Goal: Navigation & Orientation: Find specific page/section

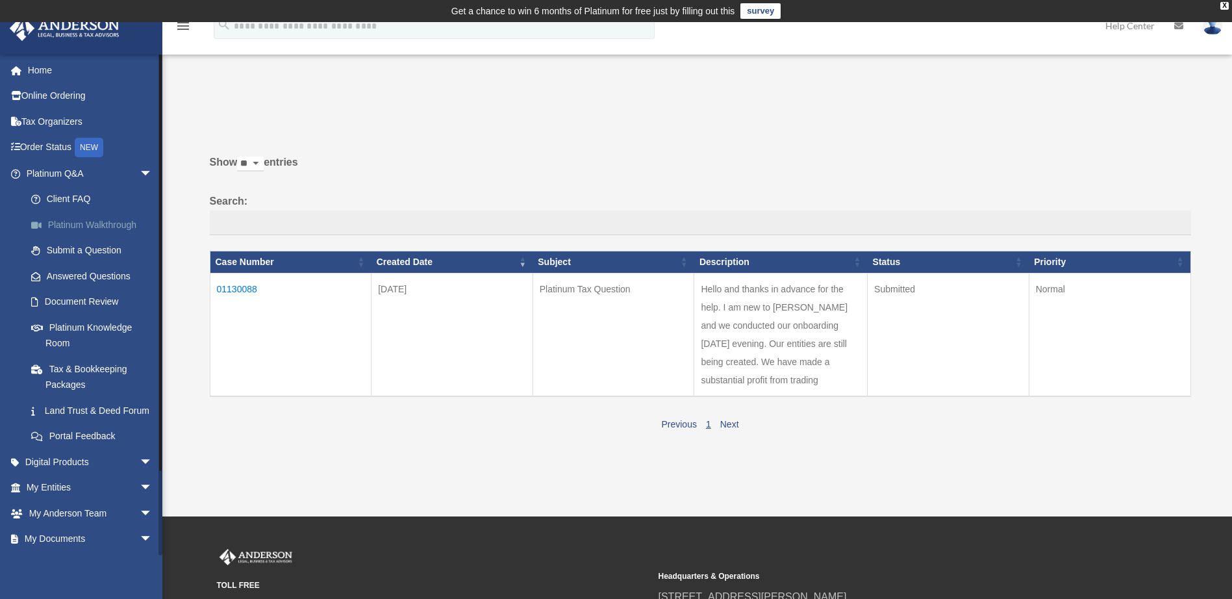
click at [73, 223] on link "Platinum Walkthrough" at bounding box center [95, 225] width 154 height 26
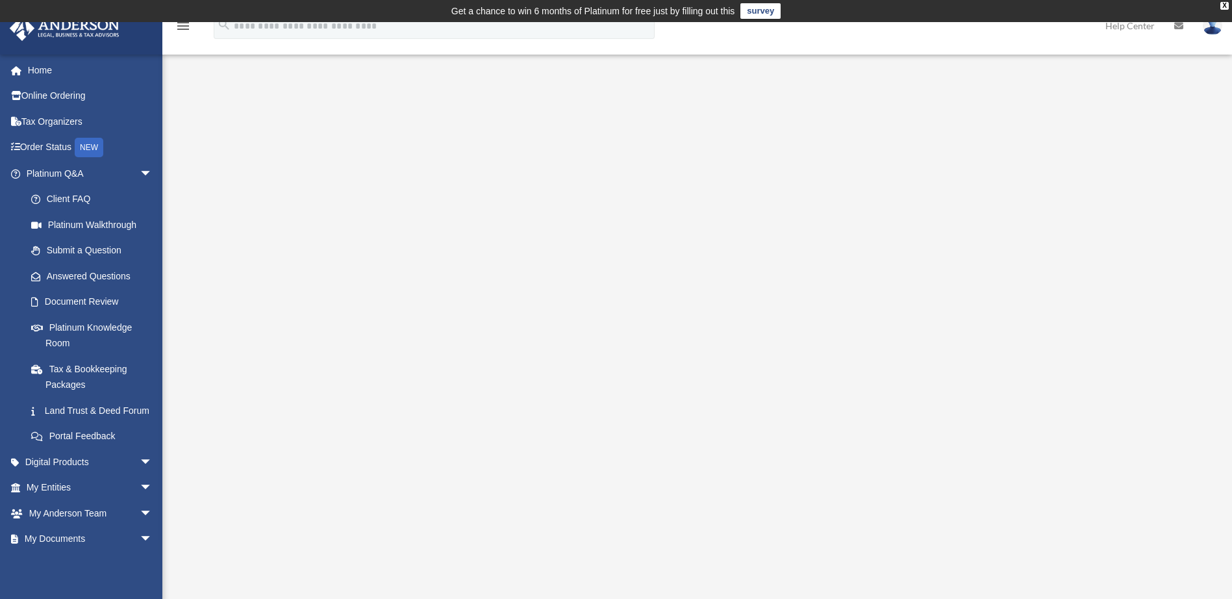
click at [284, 248] on div "<span data-mce-type="bookmark" style="display: inline-block; width: 0px; overfl…" at bounding box center [695, 333] width 971 height 448
